Goal: Transaction & Acquisition: Purchase product/service

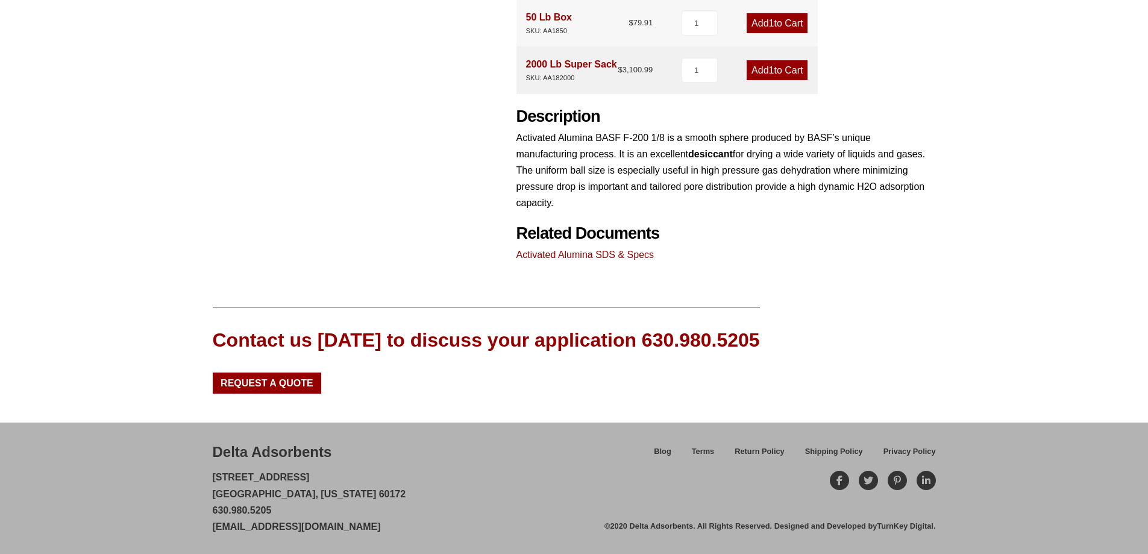
scroll to position [160, 0]
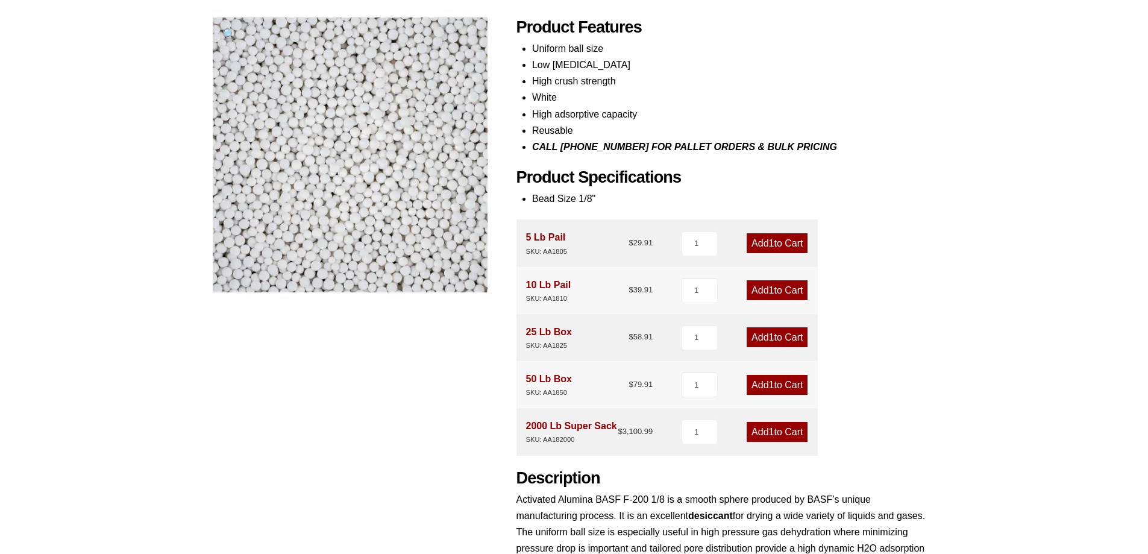
click at [773, 284] on link "Add 1 to Cart" at bounding box center [777, 290] width 61 height 20
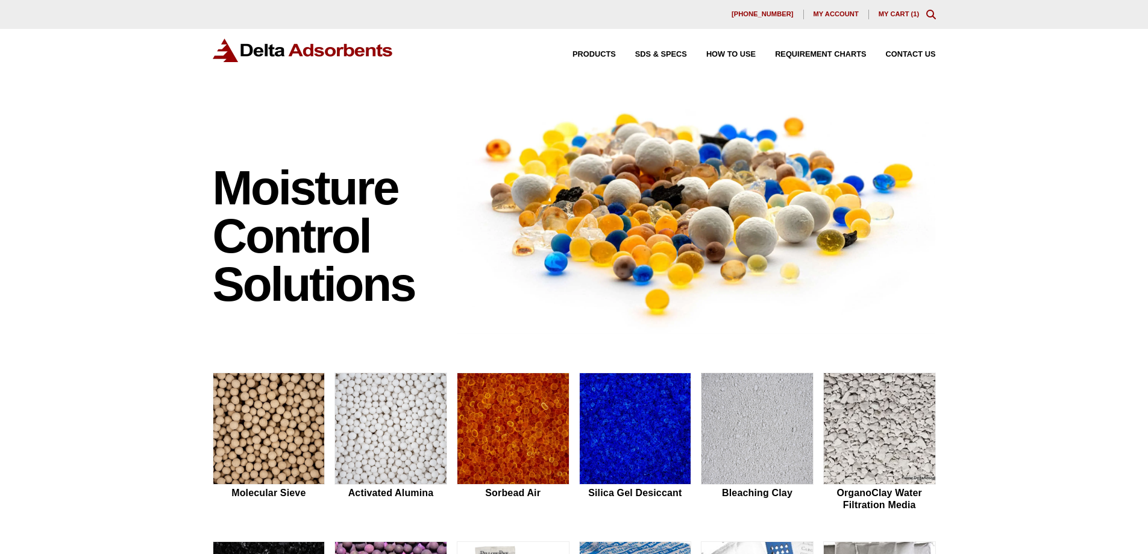
click at [910, 16] on link "My Cart ( 1 )" at bounding box center [899, 13] width 41 height 7
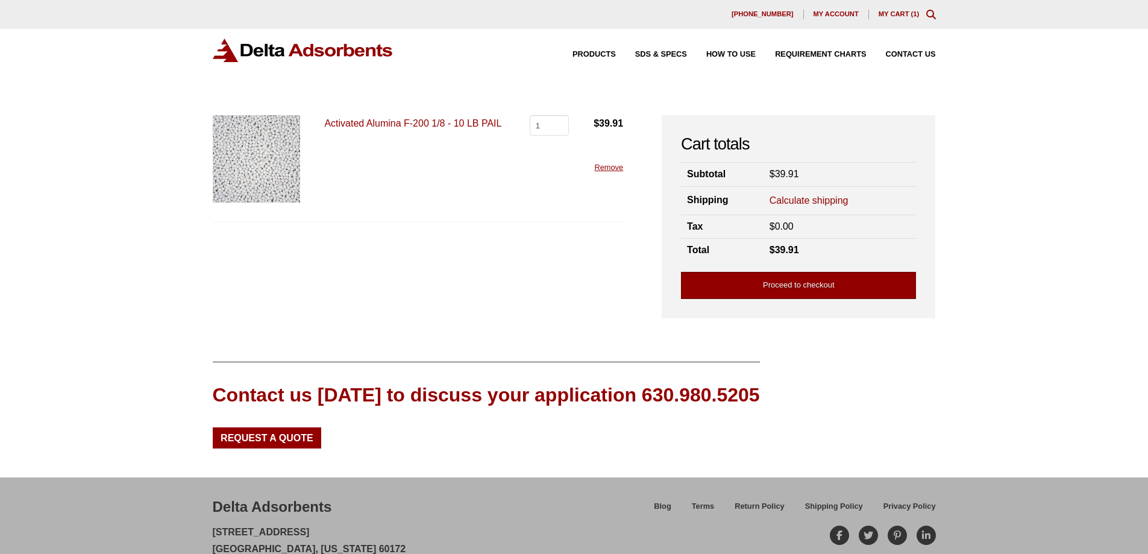
click at [778, 289] on link "Proceed to checkout" at bounding box center [798, 285] width 235 height 27
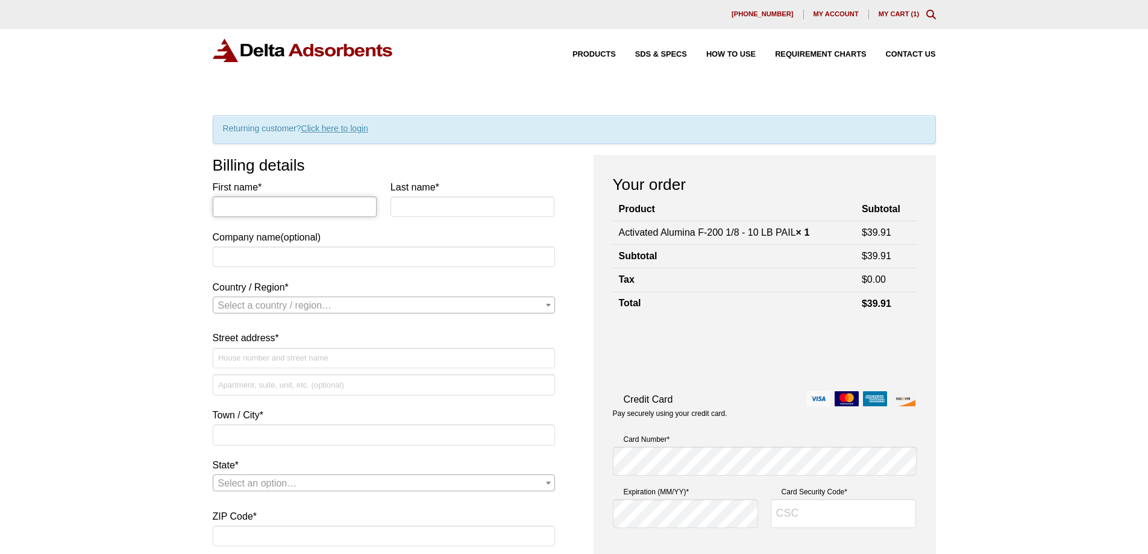
click at [278, 213] on input "First name *" at bounding box center [295, 207] width 165 height 20
type input "[PERSON_NAME]"
type input "Ardent [PERSON_NAME]"
select select "US"
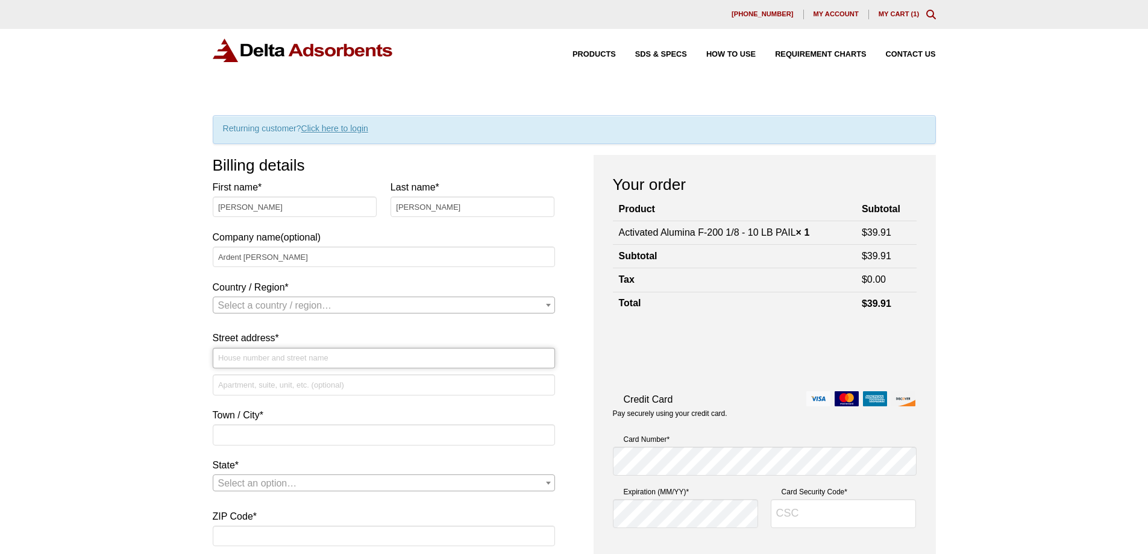
type input "[STREET_ADDRESS]"
type input "[PERSON_NAME]"
type input "62002"
type input "6184169014"
type input "[PERSON_NAME][EMAIL_ADDRESS][PERSON_NAME][DOMAIN_NAME]"
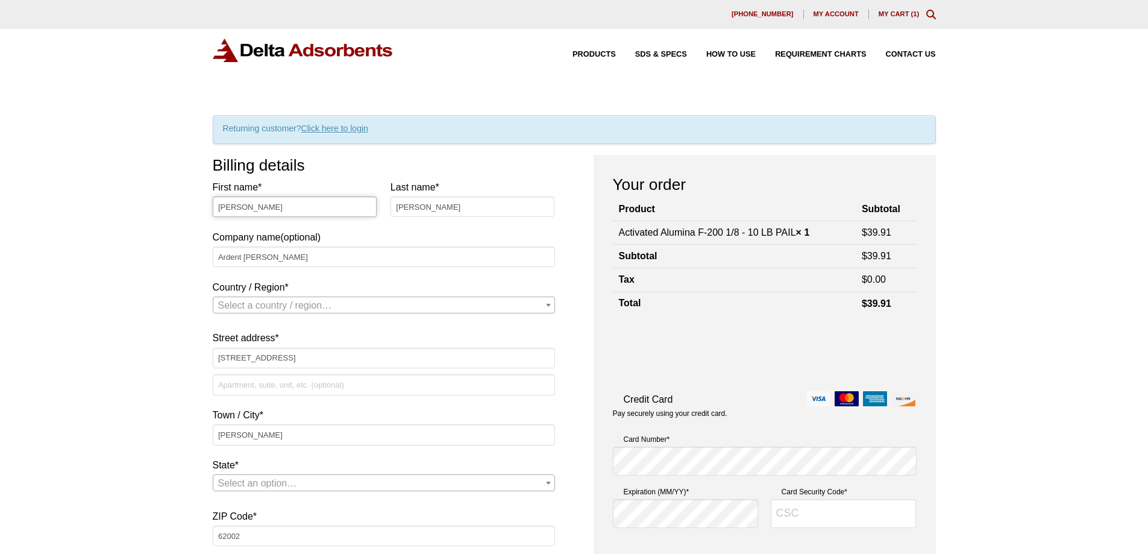
select select "US"
select select "IL"
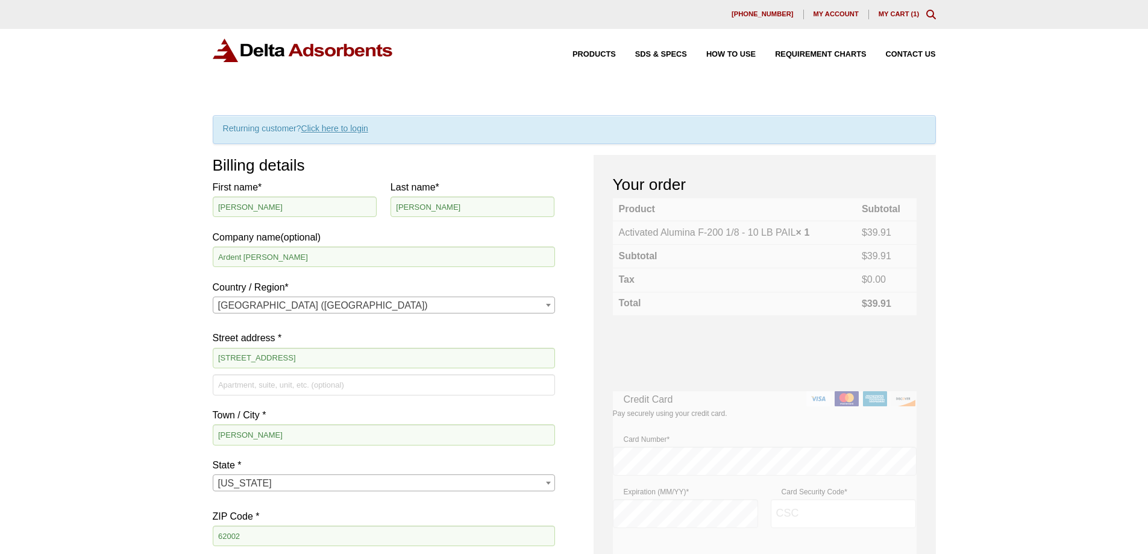
click at [381, 333] on label "Street address *" at bounding box center [384, 338] width 342 height 16
click at [381, 348] on input "[STREET_ADDRESS]" at bounding box center [384, 358] width 342 height 20
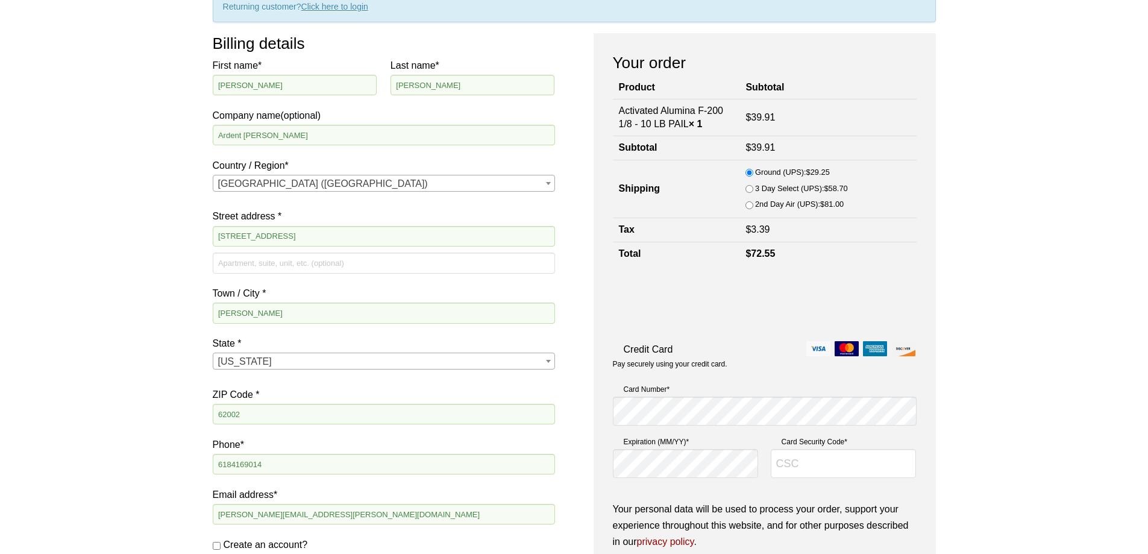
scroll to position [121, 0]
type input "610"
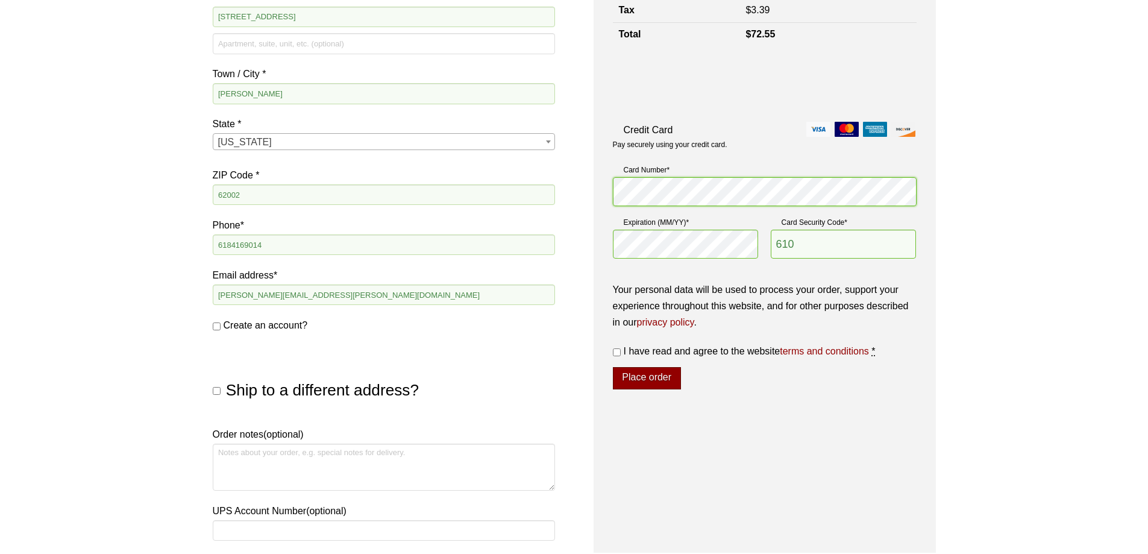
scroll to position [362, 0]
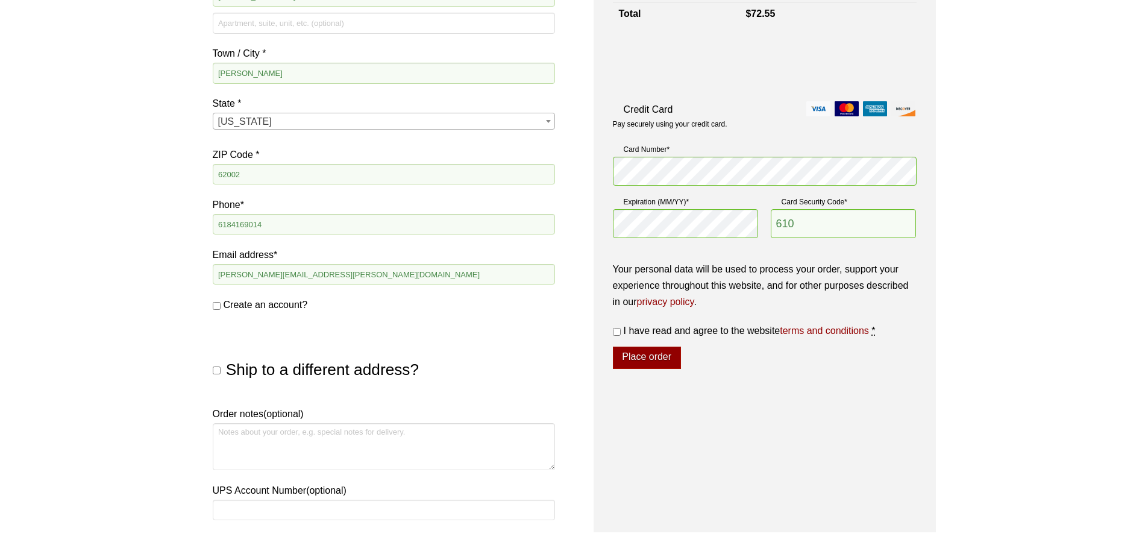
click at [615, 333] on input "I have read and agree to the website terms and conditions *" at bounding box center [617, 332] width 8 height 8
checkbox input "true"
click at [627, 354] on button "Place order" at bounding box center [647, 358] width 68 height 23
